Goal: Task Accomplishment & Management: Manage account settings

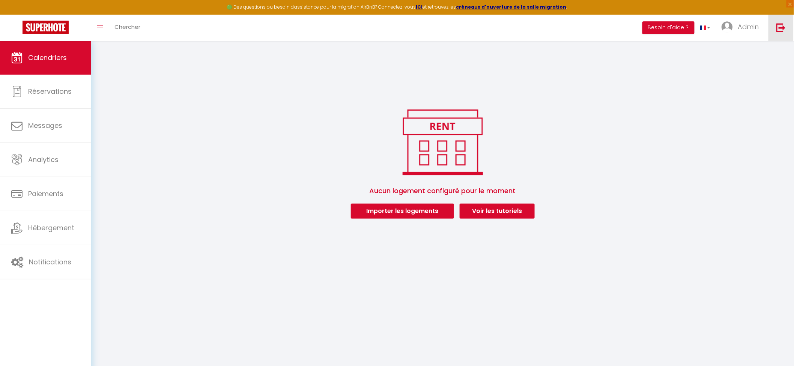
click at [779, 27] on img at bounding box center [780, 27] width 9 height 9
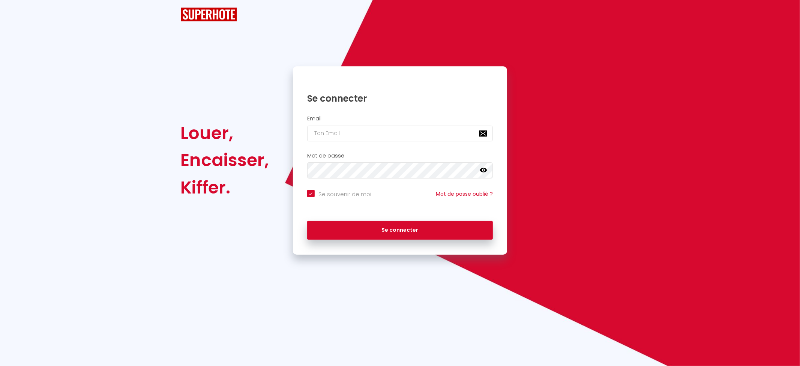
checkbox input "true"
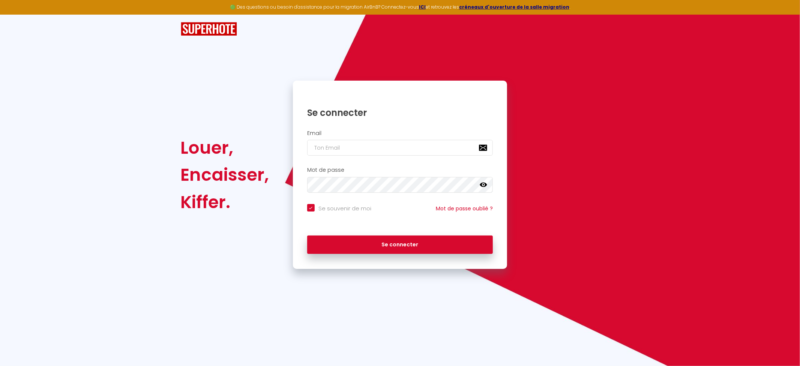
click at [378, 139] on div "Email" at bounding box center [400, 143] width 205 height 26
click at [377, 150] on input "email" at bounding box center [400, 148] width 186 height 16
type input "[EMAIL_ADDRESS][DOMAIN_NAME]"
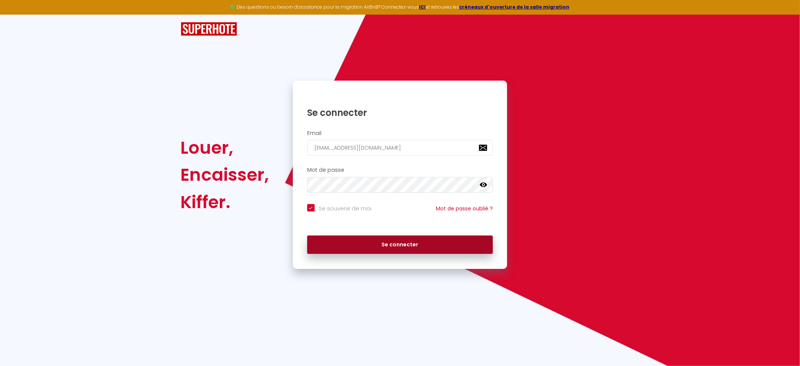
click at [387, 246] on button "Se connecter" at bounding box center [400, 245] width 186 height 19
checkbox input "true"
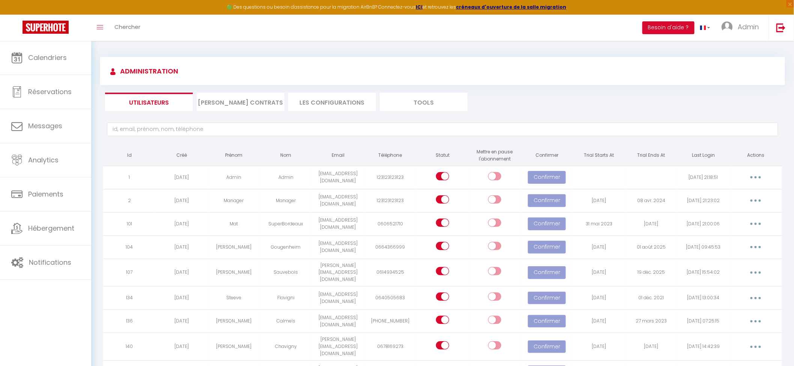
click at [177, 127] on input "text" at bounding box center [442, 130] width 671 height 14
paste input "[EMAIL_ADDRESS][DOMAIN_NAME]"
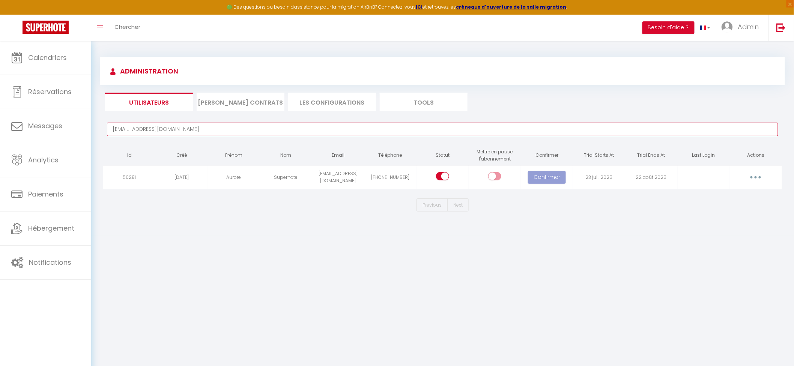
type input "[EMAIL_ADDRESS][DOMAIN_NAME]"
click at [757, 176] on button "button" at bounding box center [755, 177] width 21 height 12
click at [736, 208] on link "Supprimer" at bounding box center [736, 208] width 56 height 13
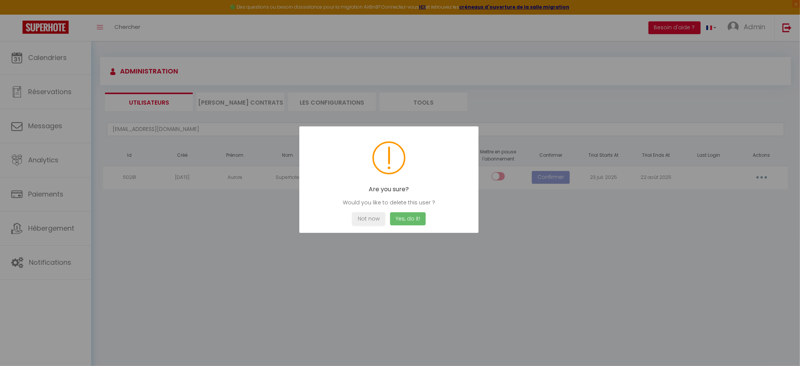
click at [416, 215] on button "Yes, do it!" at bounding box center [408, 218] width 36 height 13
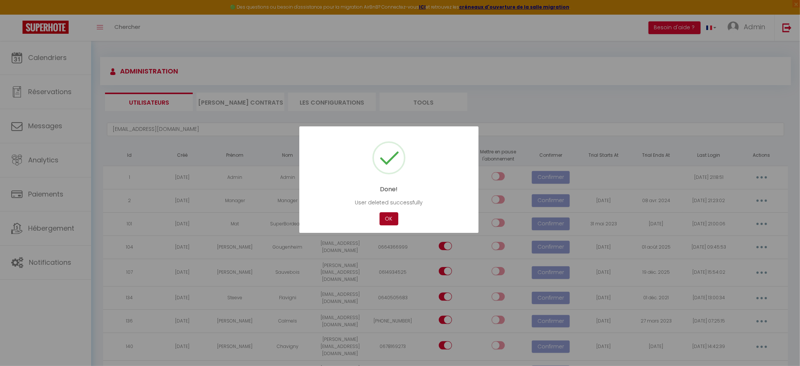
click at [391, 216] on button "OK" at bounding box center [389, 218] width 19 height 13
